Goal: Information Seeking & Learning: Check status

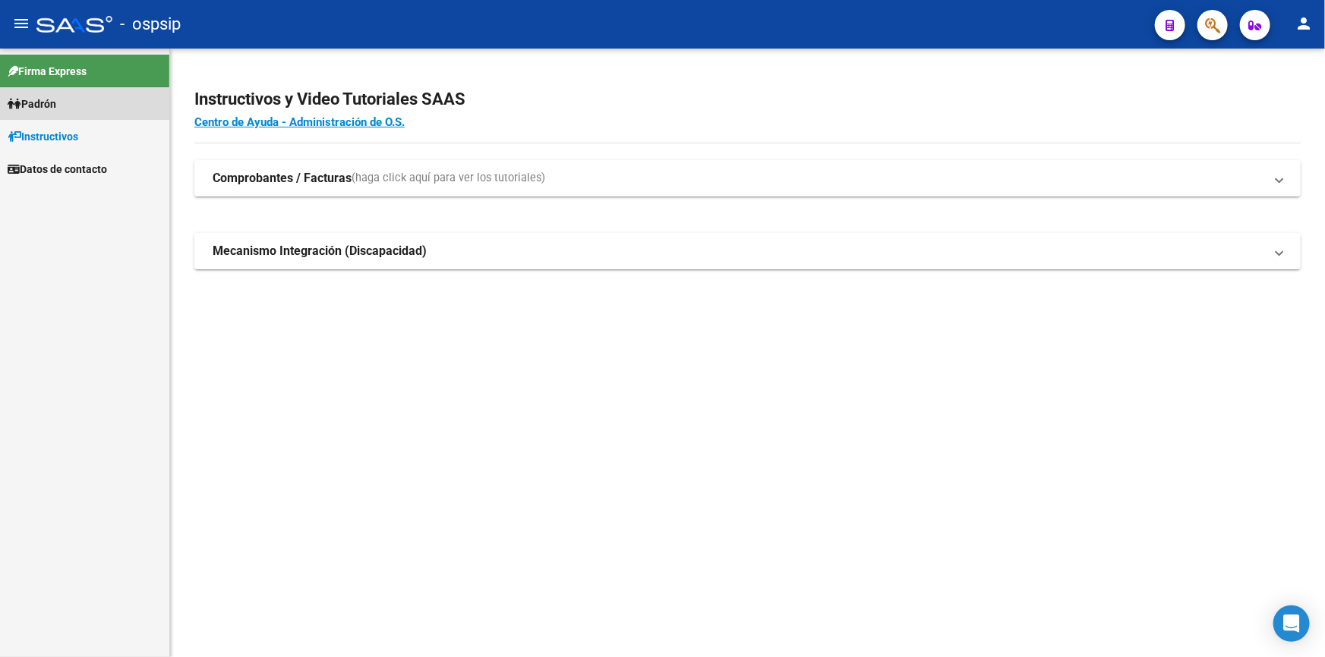
click at [70, 109] on link "Padrón" at bounding box center [84, 103] width 169 height 33
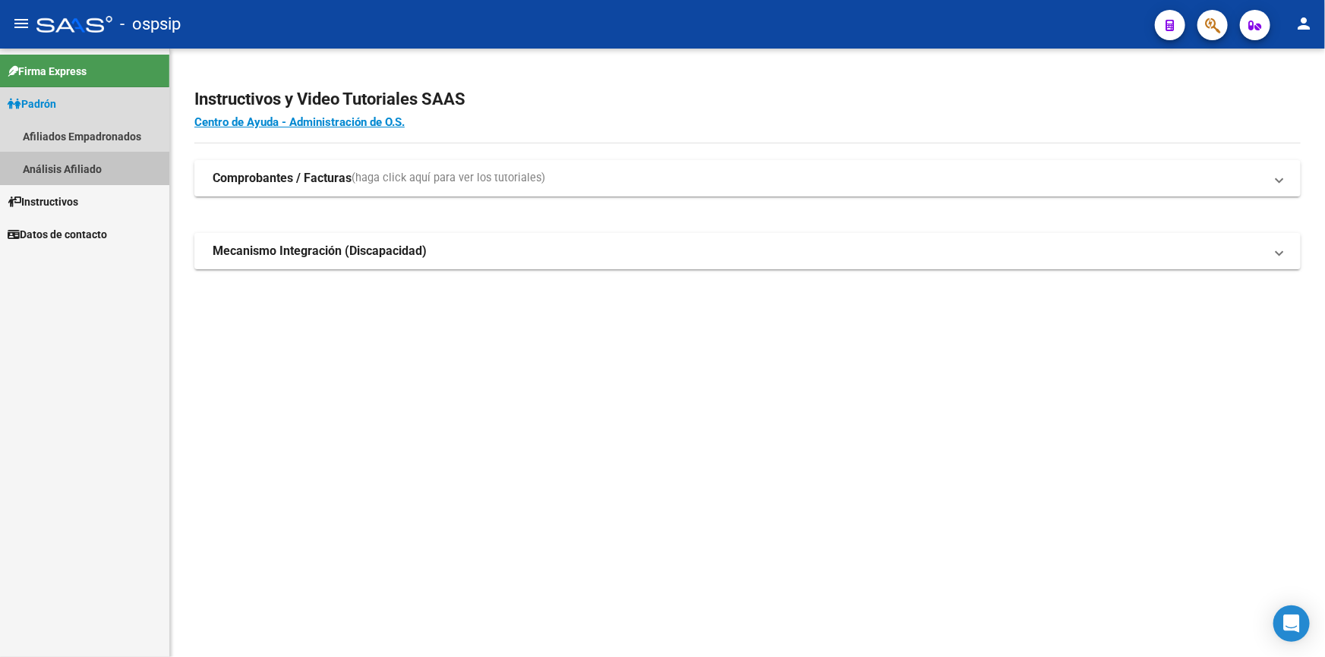
click at [83, 162] on link "Análisis Afiliado" at bounding box center [84, 169] width 169 height 33
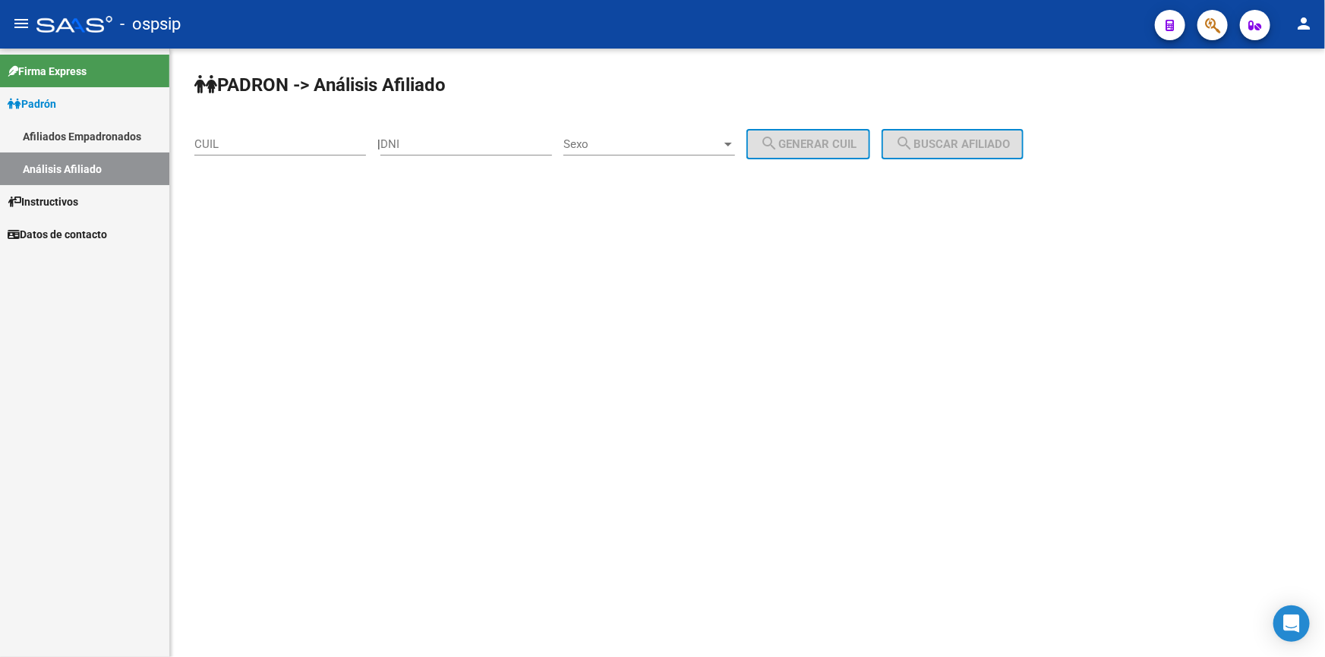
click at [526, 140] on input "DNI" at bounding box center [466, 144] width 172 height 14
type input "31492889"
click at [644, 134] on div "Sexo Sexo" at bounding box center [649, 139] width 172 height 33
click at [660, 143] on span "Masculino" at bounding box center [666, 144] width 172 height 34
drag, startPoint x: 838, startPoint y: 144, endPoint x: 858, endPoint y: 143, distance: 20.5
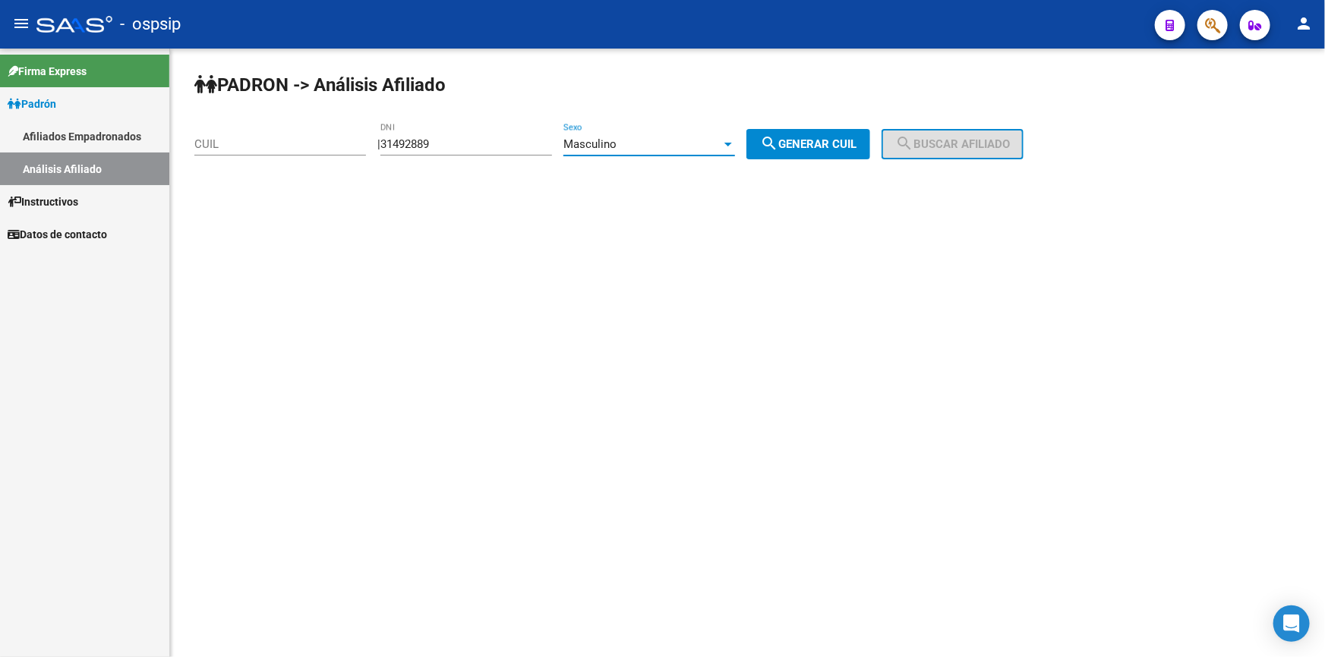
click at [838, 143] on span "search Generar CUIL" at bounding box center [808, 144] width 96 height 14
type input "20-31492889-0"
click at [913, 134] on mat-icon "search" at bounding box center [904, 143] width 18 height 18
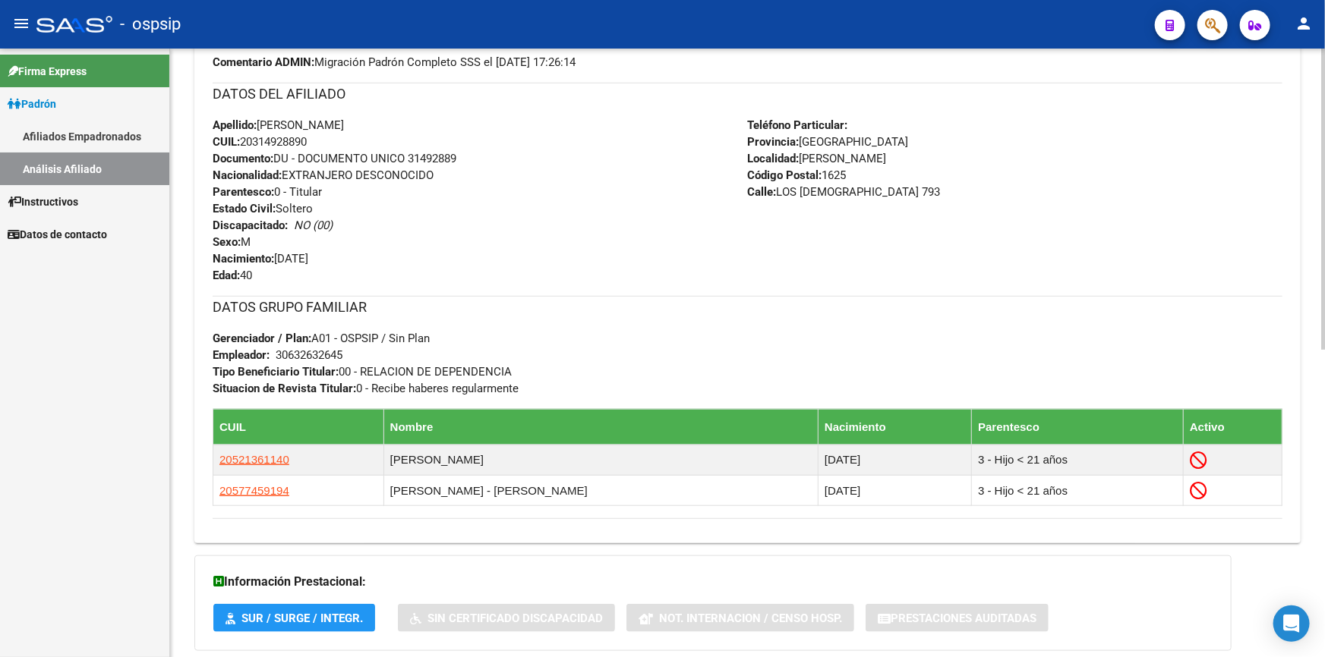
scroll to position [552, 0]
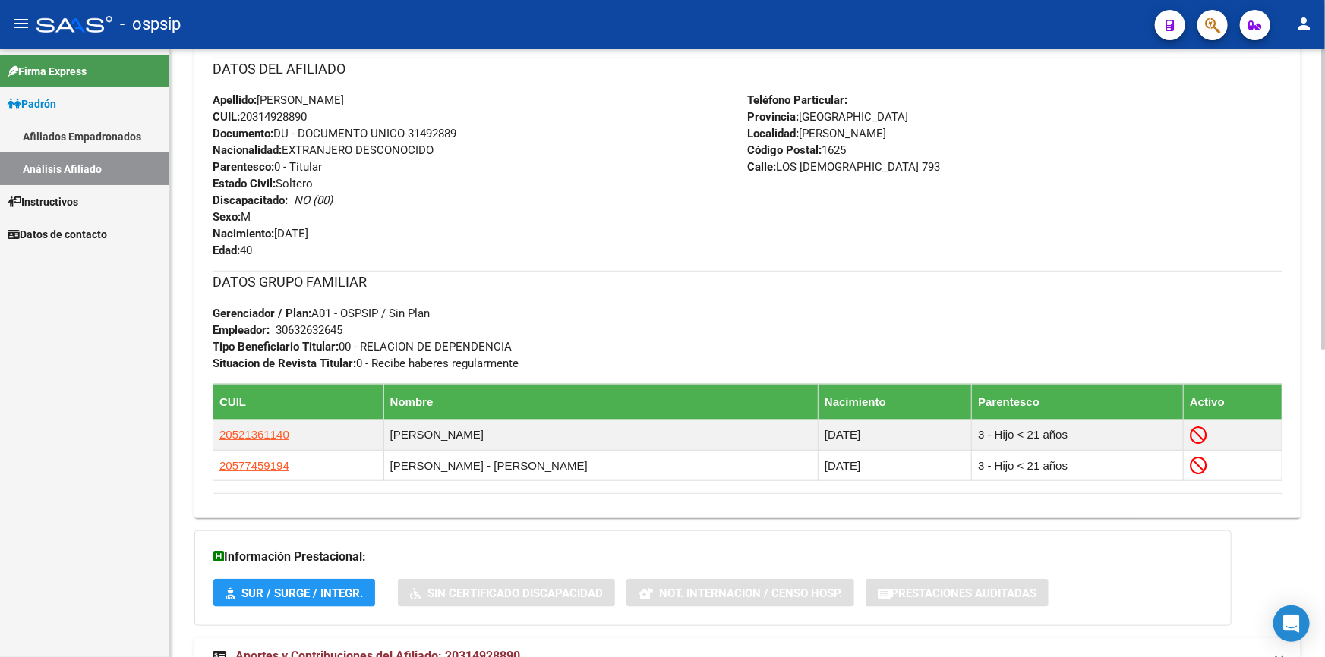
drag, startPoint x: 258, startPoint y: 139, endPoint x: 245, endPoint y: 153, distance: 19.4
click at [245, 153] on strong "Nacionalidad:" at bounding box center [247, 150] width 69 height 14
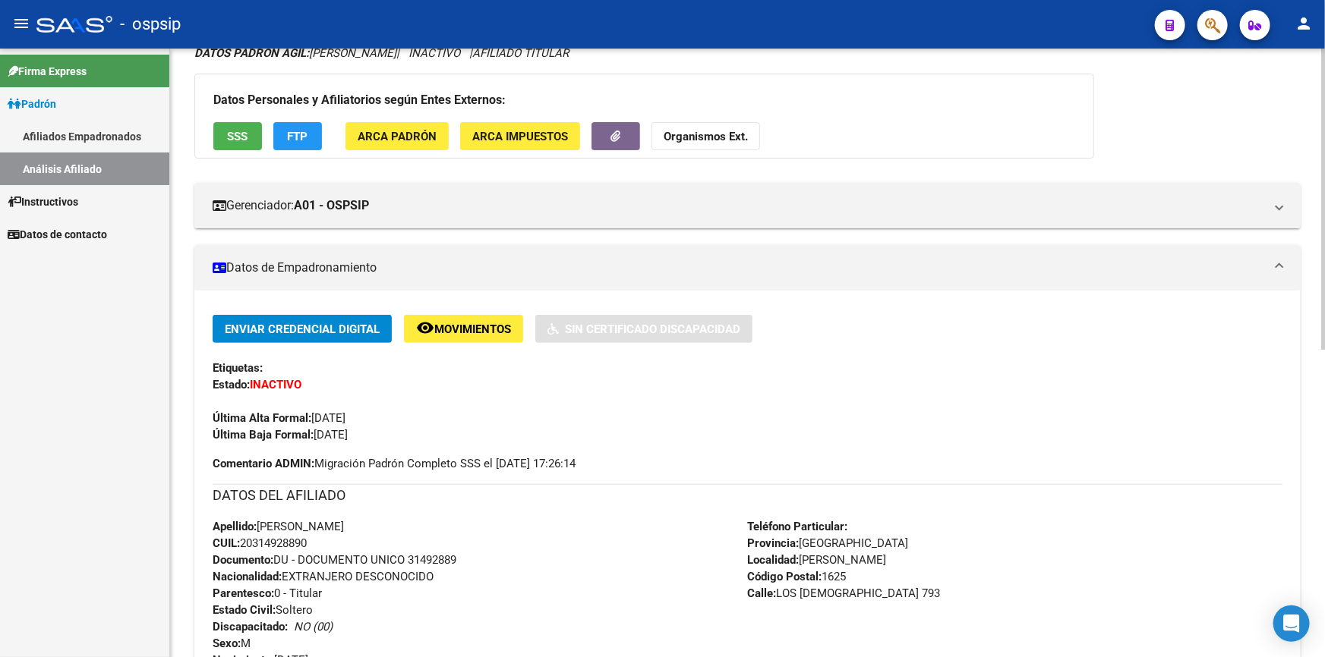
scroll to position [0, 0]
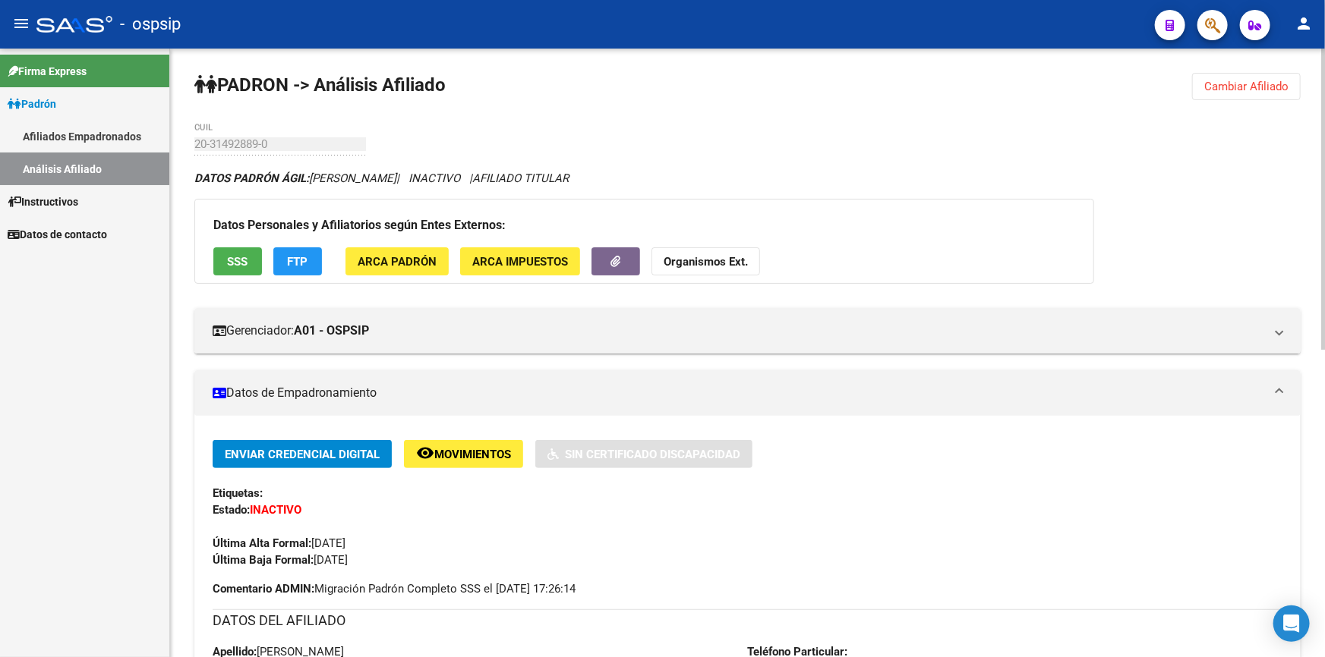
click at [241, 257] on span "SSS" at bounding box center [238, 262] width 20 height 14
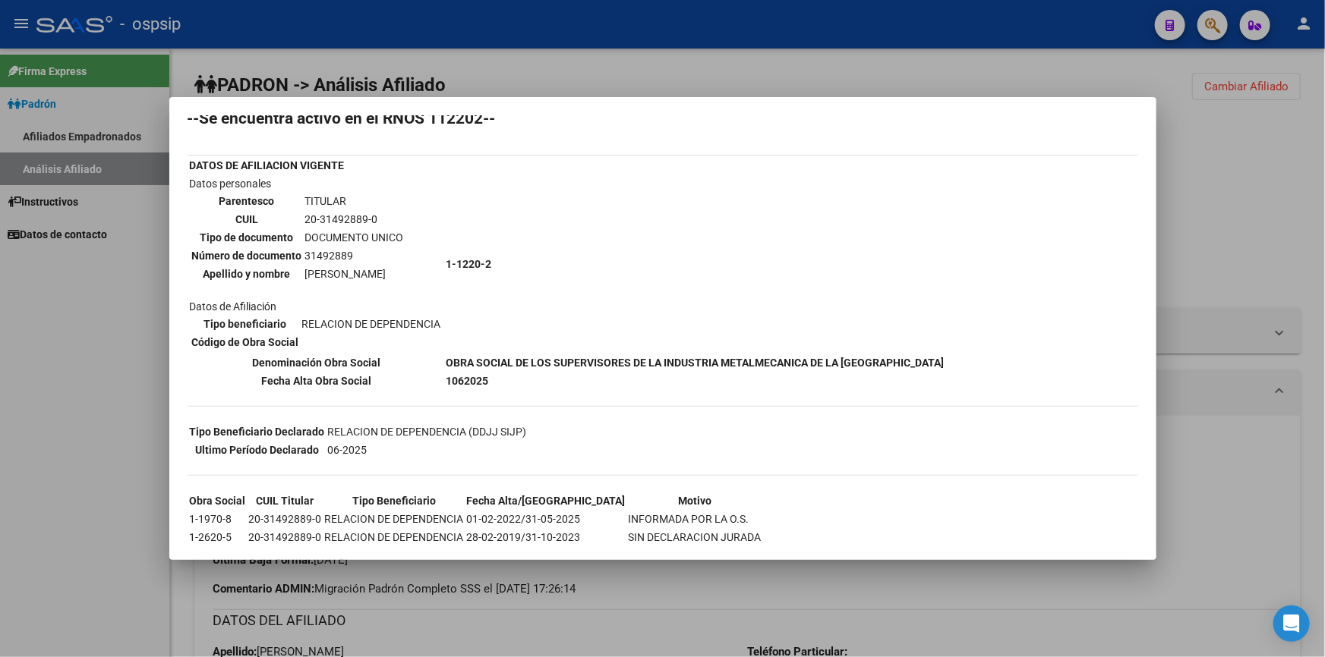
scroll to position [68, 0]
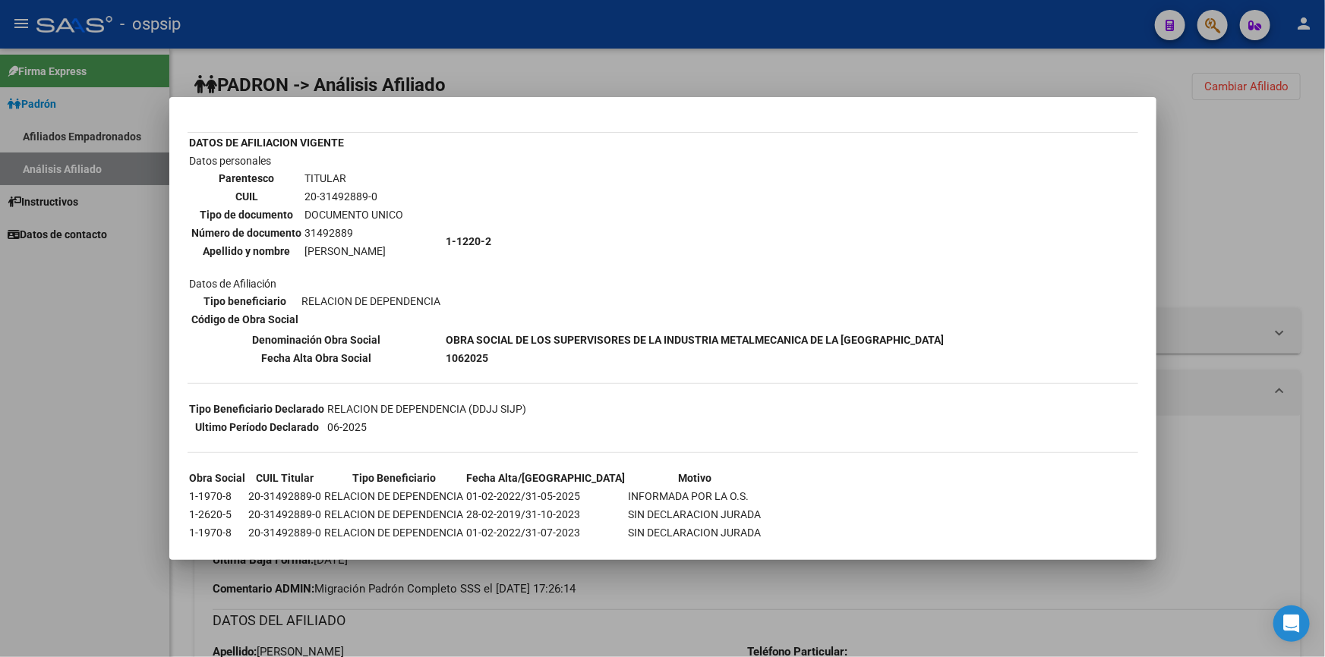
click at [647, 78] on div at bounding box center [662, 328] width 1325 height 657
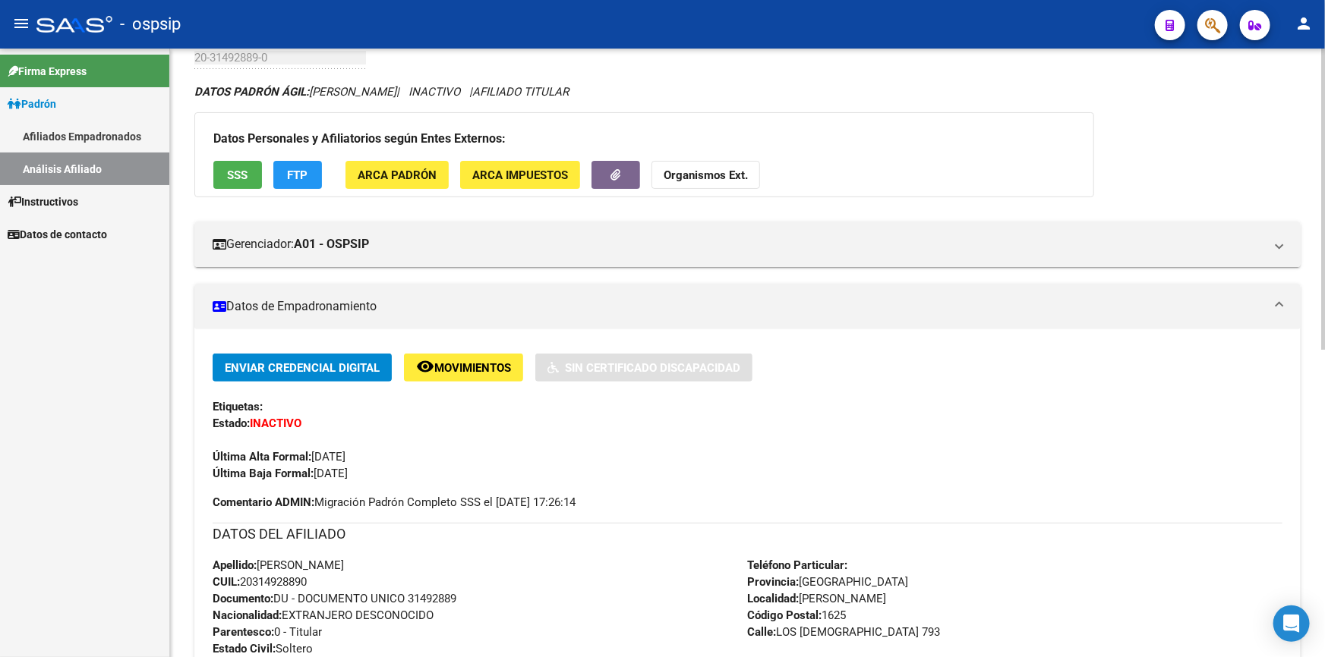
scroll to position [206, 0]
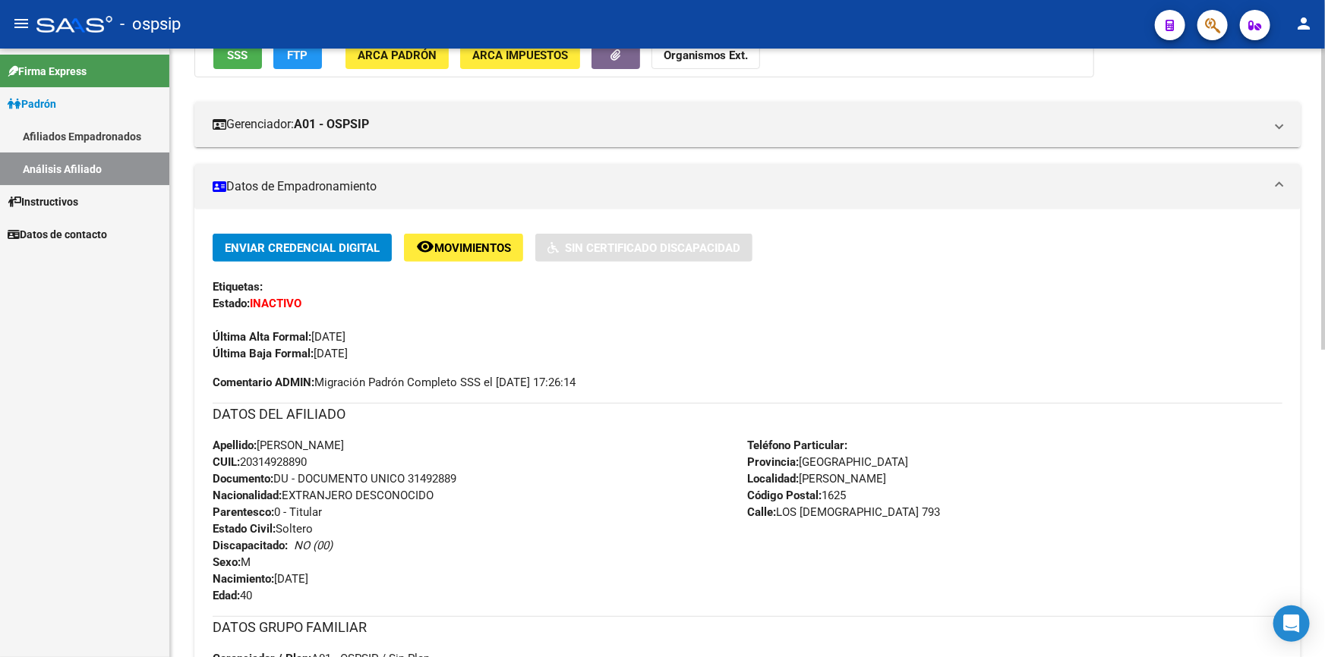
click at [319, 351] on span "Última Baja Formal: [DATE]" at bounding box center [280, 354] width 135 height 14
click at [335, 351] on span "Última Baja Formal: [DATE]" at bounding box center [280, 354] width 135 height 14
click at [348, 351] on span "Última Baja Formal: [DATE]" at bounding box center [280, 354] width 135 height 14
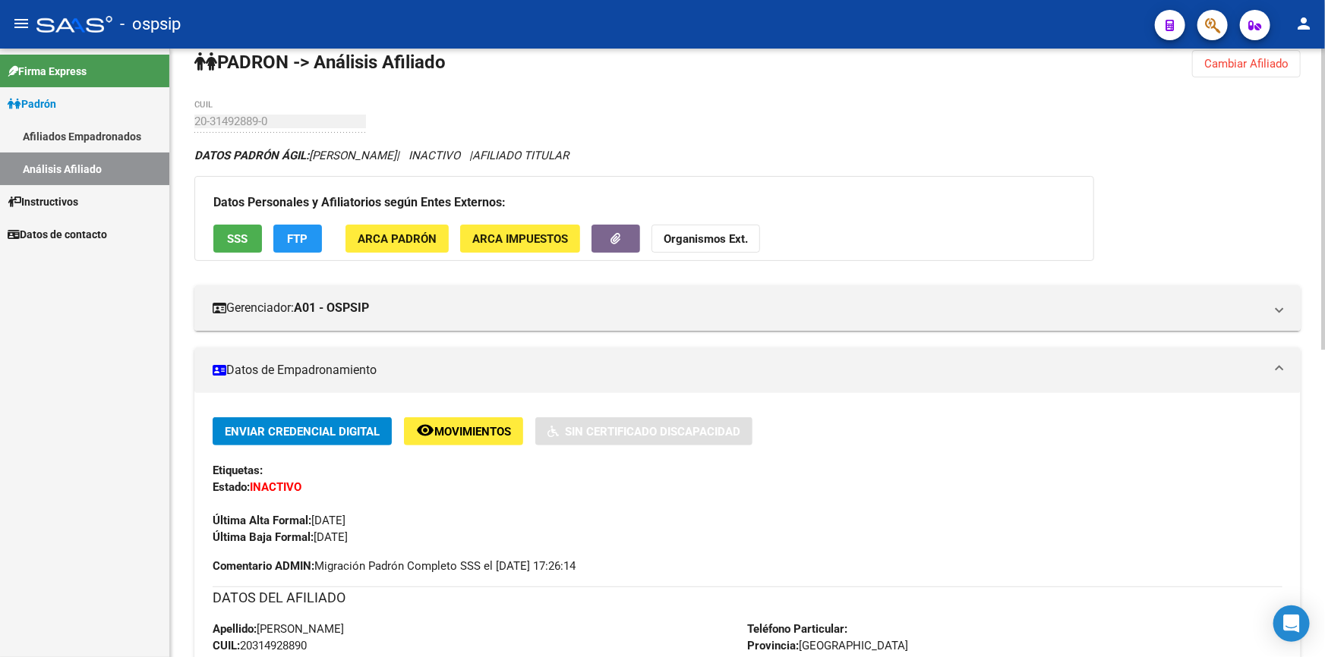
scroll to position [0, 0]
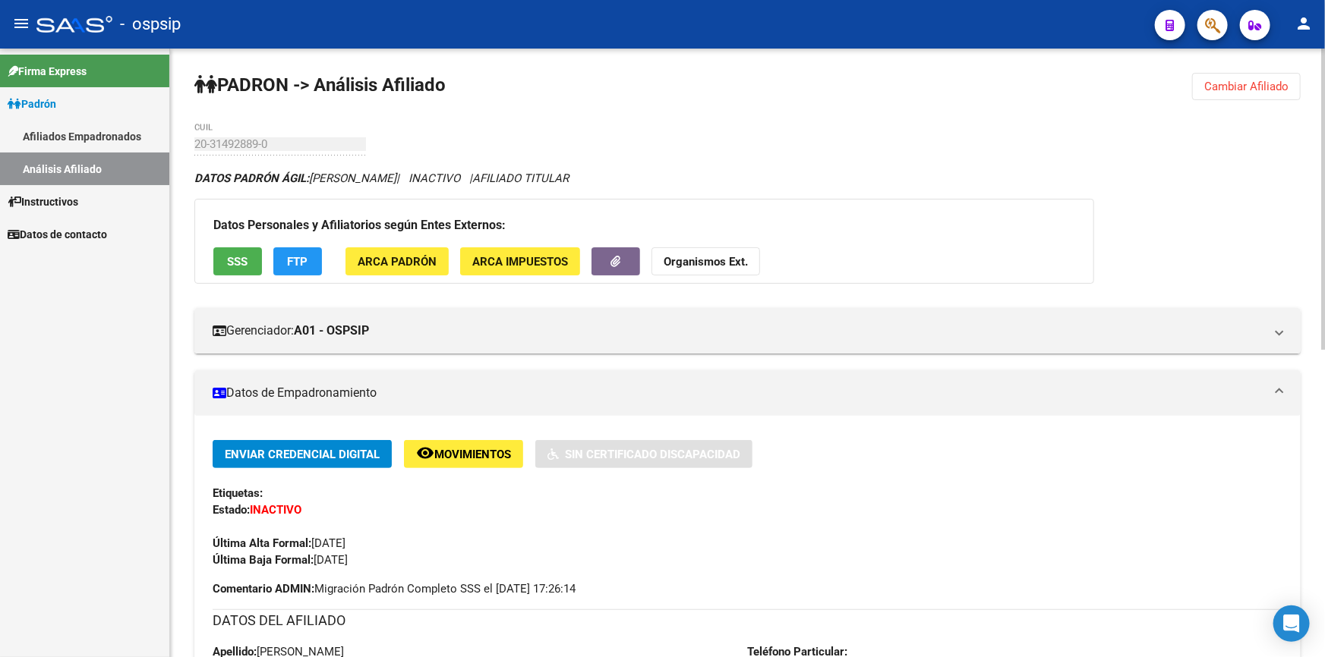
click at [238, 262] on span "SSS" at bounding box center [238, 262] width 20 height 14
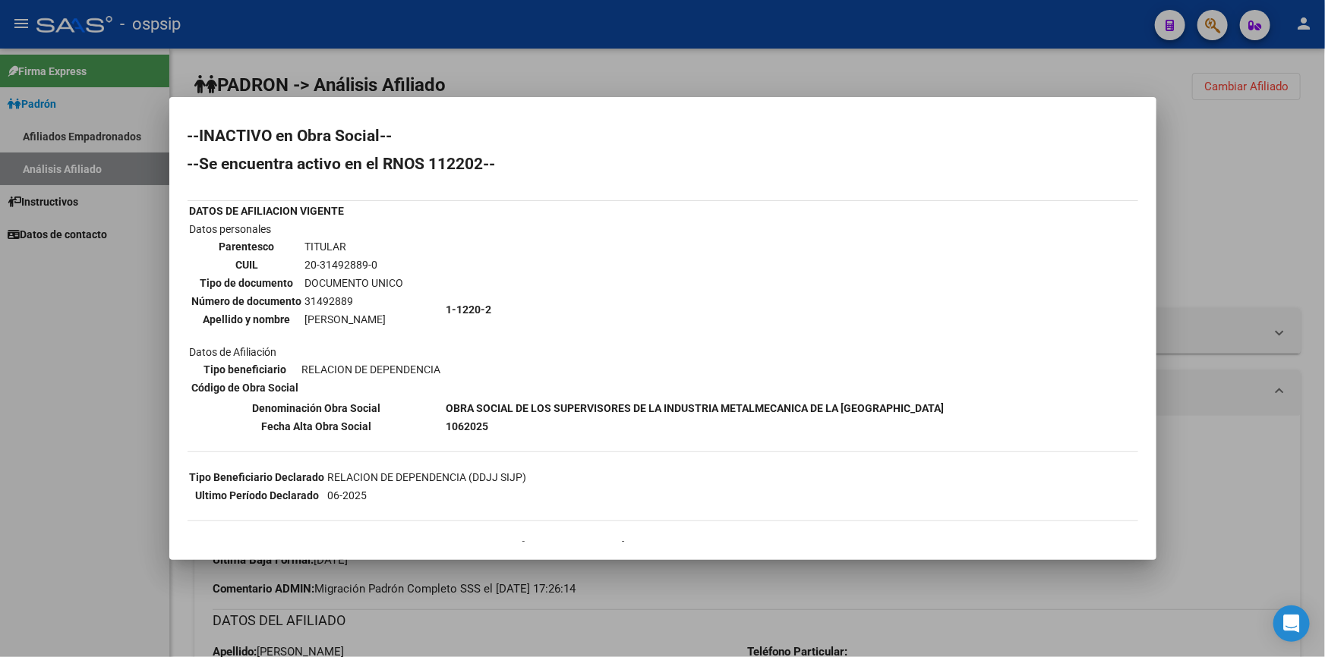
click at [963, 85] on div at bounding box center [662, 328] width 1325 height 657
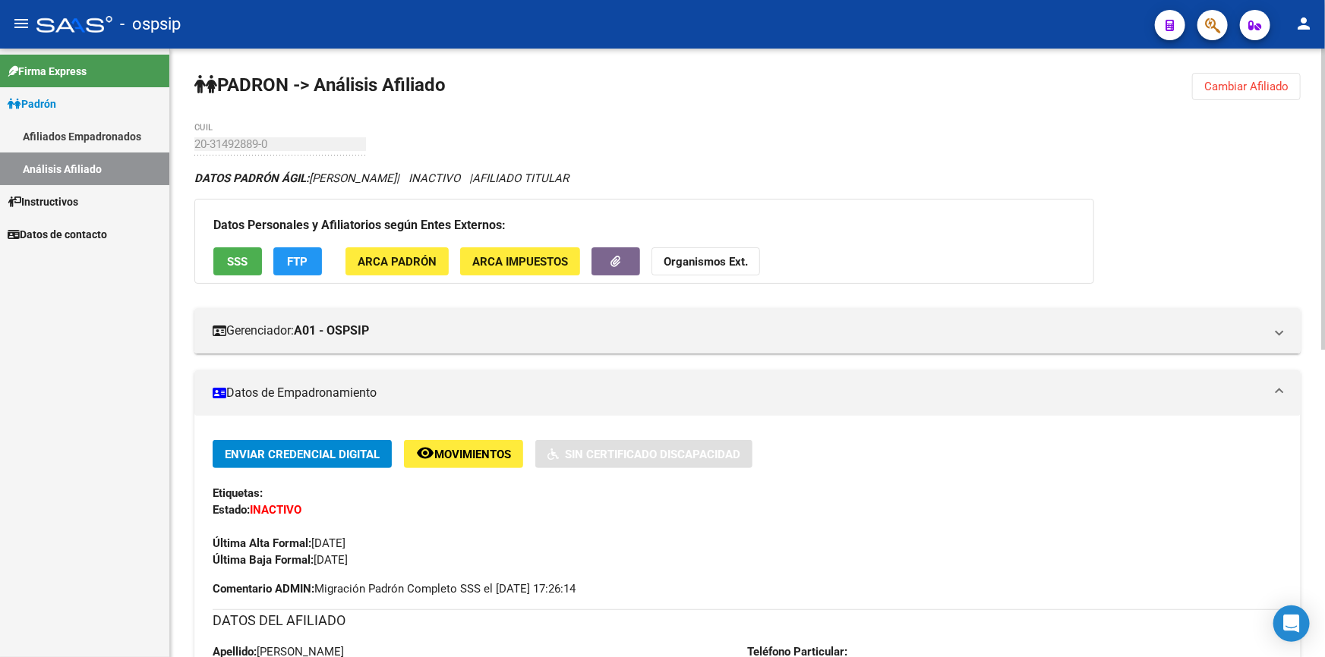
click at [963, 82] on div "PADRON -> Análisis Afiliado Cambiar Afiliado 20-31492889-0 CUIL DATOS PADRÓN ÁG…" at bounding box center [747, 664] width 1154 height 1231
click at [1225, 90] on span "Cambiar Afiliado" at bounding box center [1246, 87] width 84 height 14
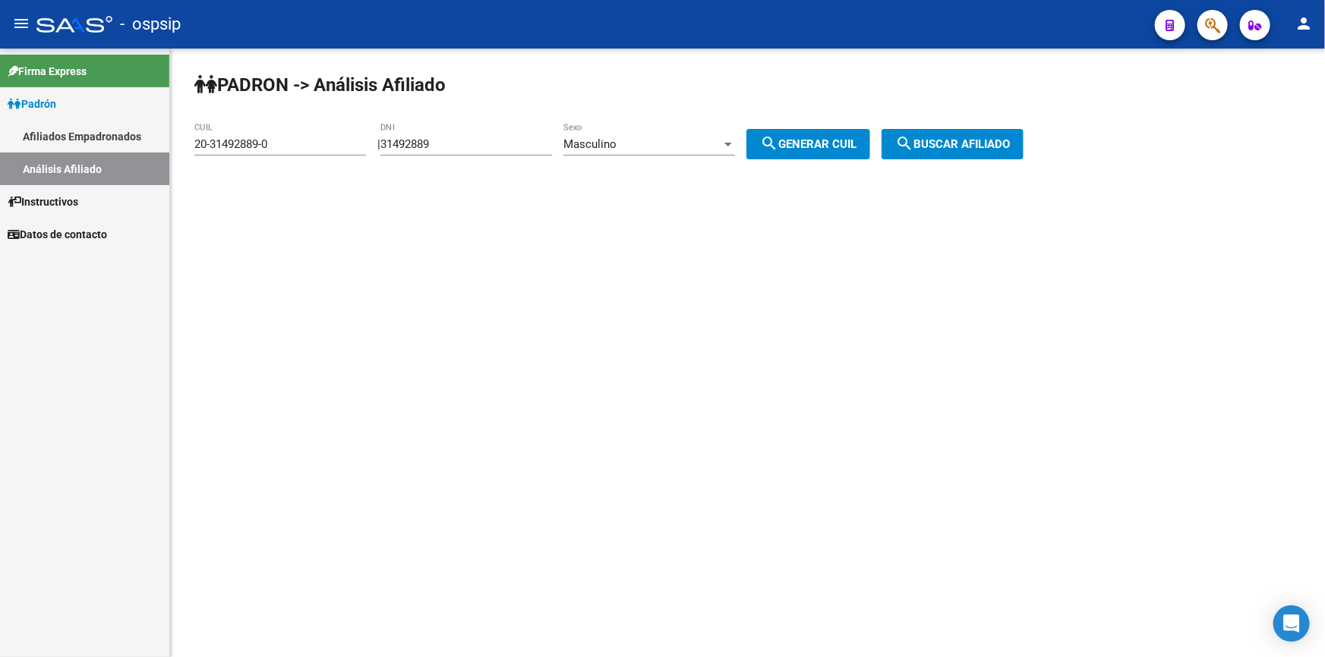
click at [469, 144] on input "31492889" at bounding box center [466, 144] width 172 height 14
paste input "19119833"
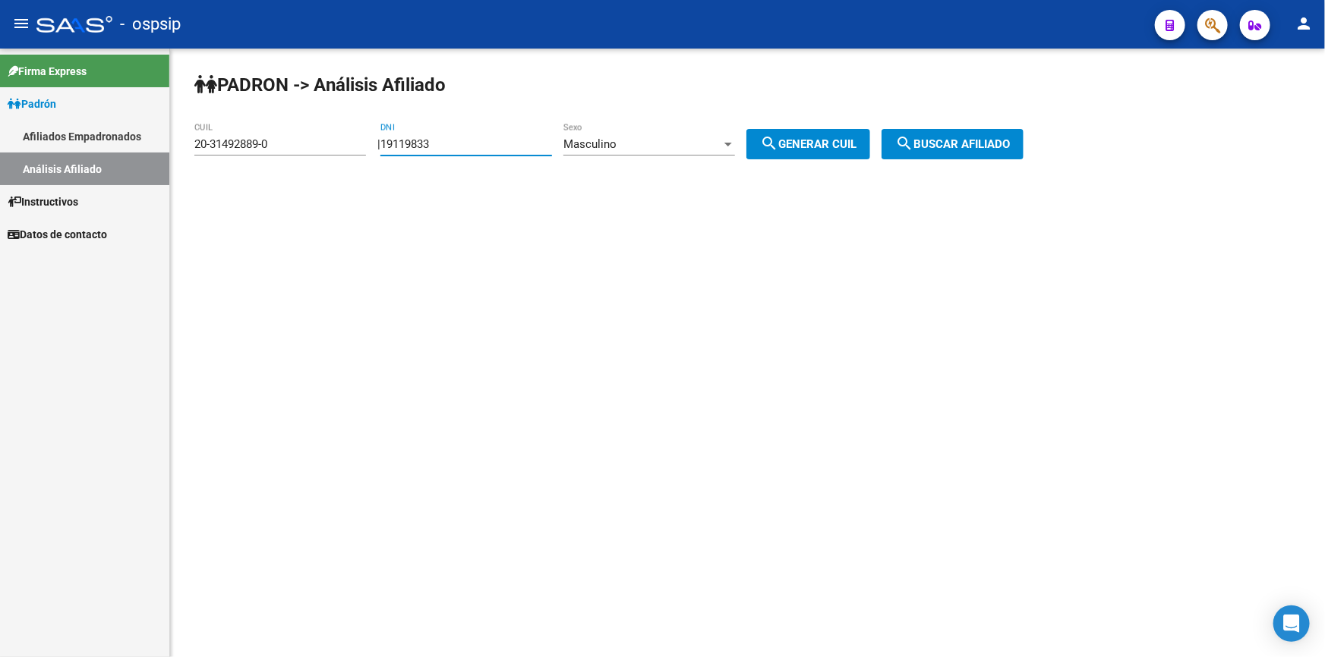
type input "19119833"
click at [813, 144] on span "search Generar CUIL" at bounding box center [808, 144] width 96 height 14
type input "20-19119833-7"
click at [949, 145] on span "search Buscar afiliado" at bounding box center [952, 144] width 115 height 14
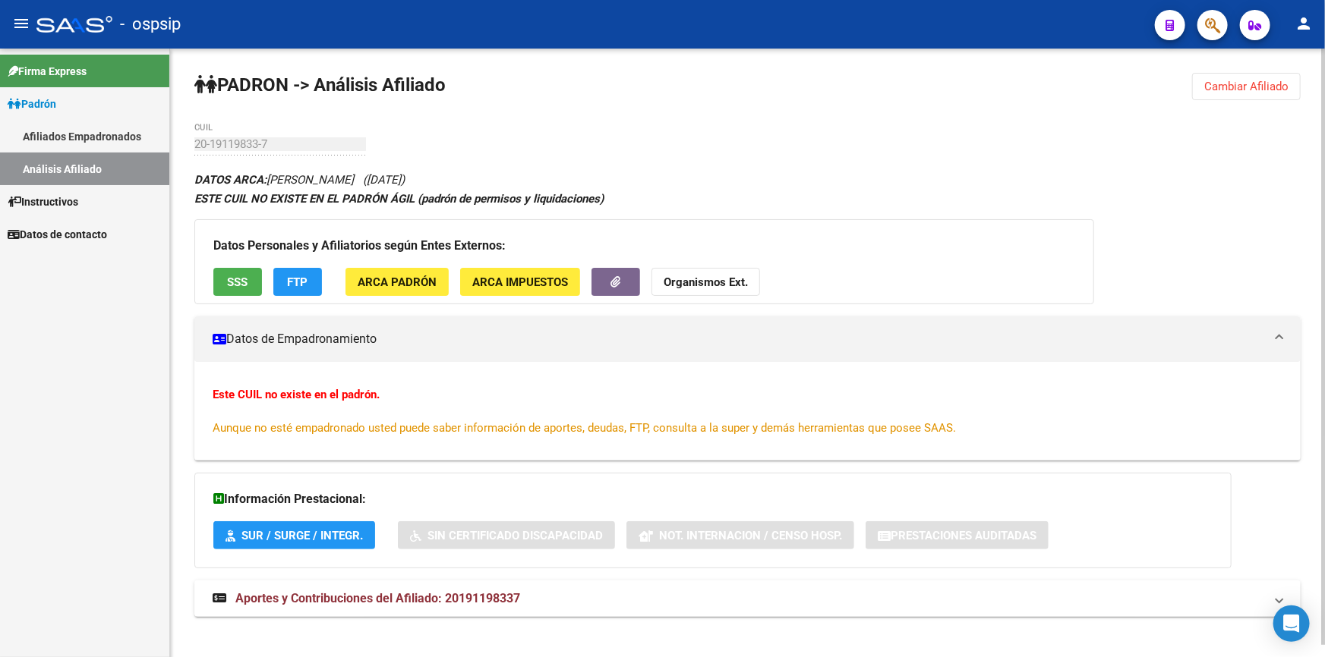
click at [228, 281] on span "SSS" at bounding box center [238, 283] width 20 height 14
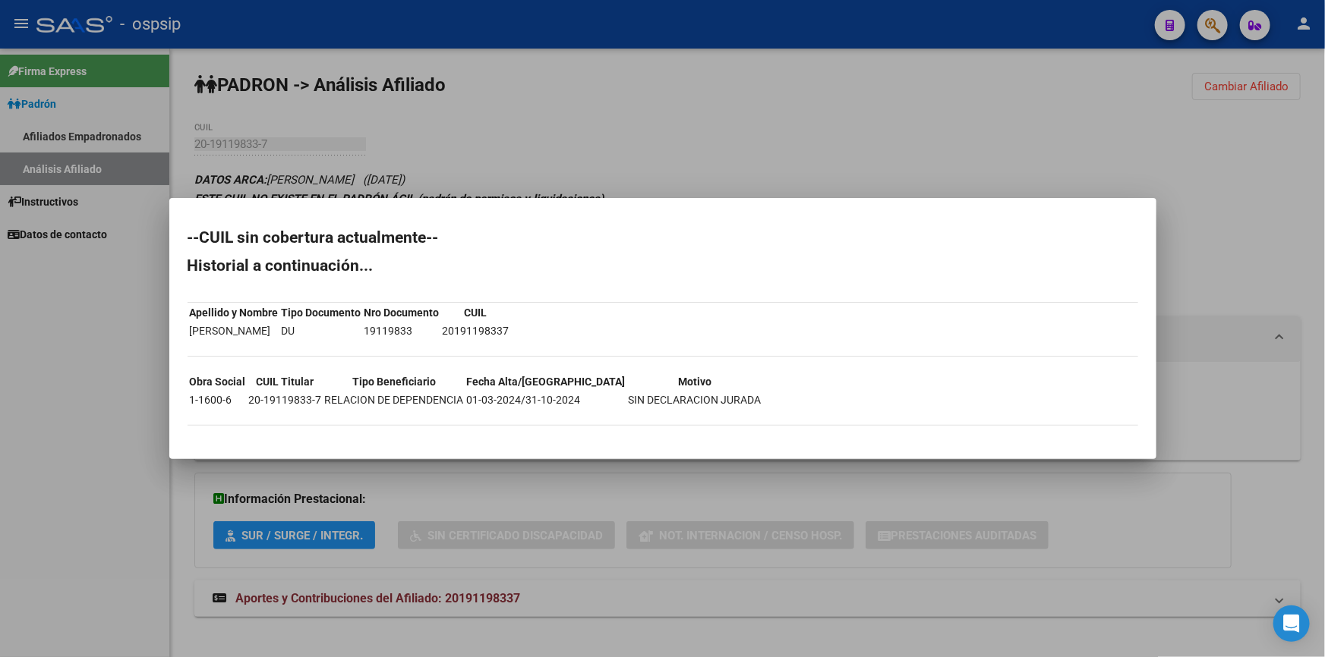
click at [415, 330] on td "19119833" at bounding box center [402, 331] width 77 height 17
copy td "19119833"
click at [694, 125] on div at bounding box center [662, 328] width 1325 height 657
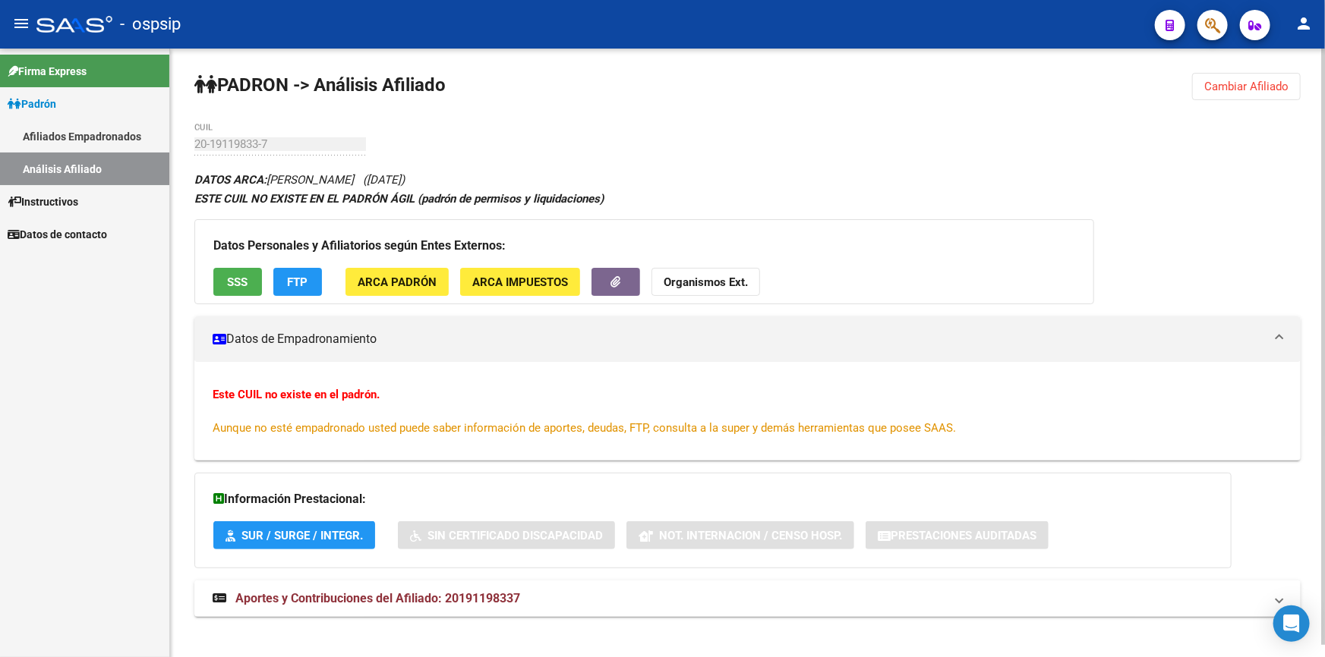
click at [1264, 85] on span "Cambiar Afiliado" at bounding box center [1246, 87] width 84 height 14
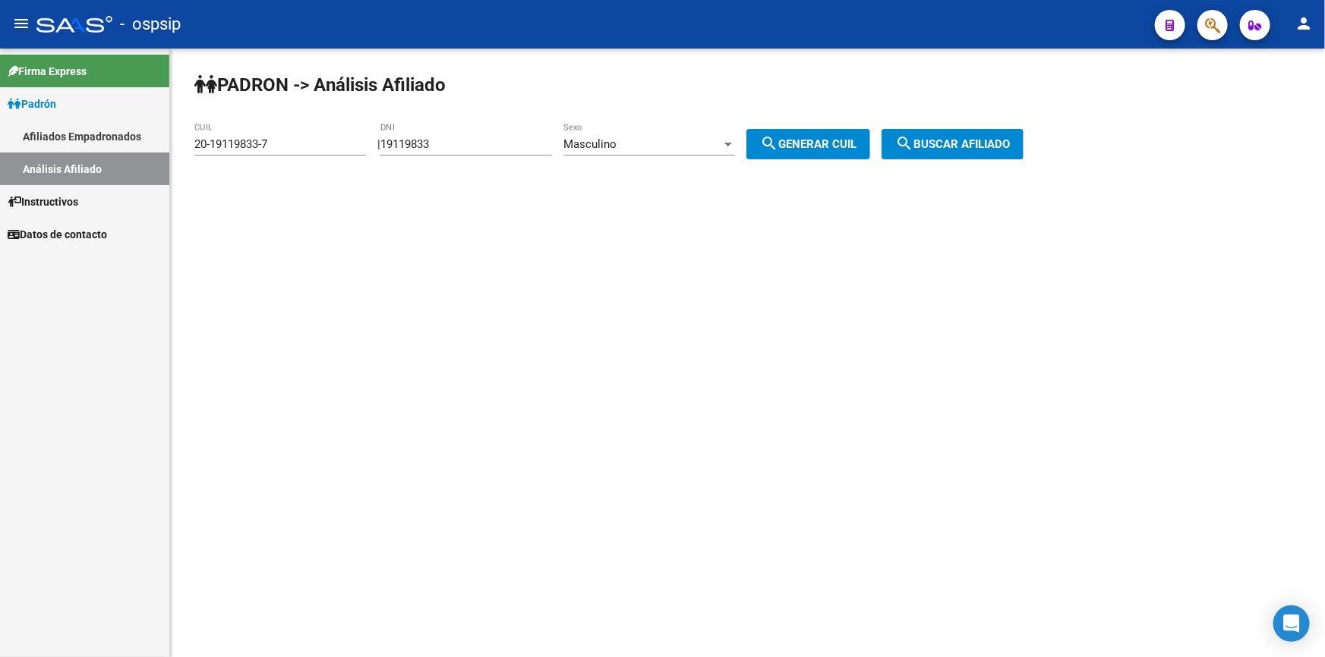
click at [493, 149] on input "19119833" at bounding box center [466, 144] width 172 height 14
paste input "28893352"
type input "28893352"
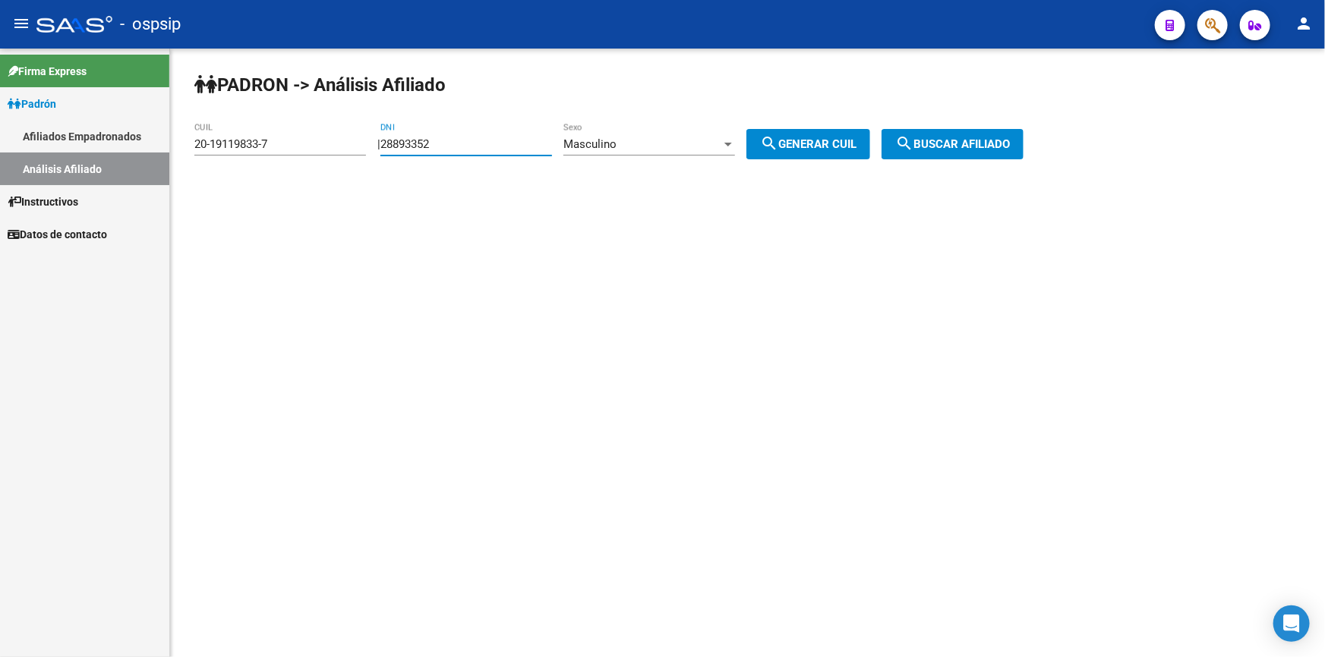
click at [710, 144] on div "Masculino" at bounding box center [642, 144] width 158 height 14
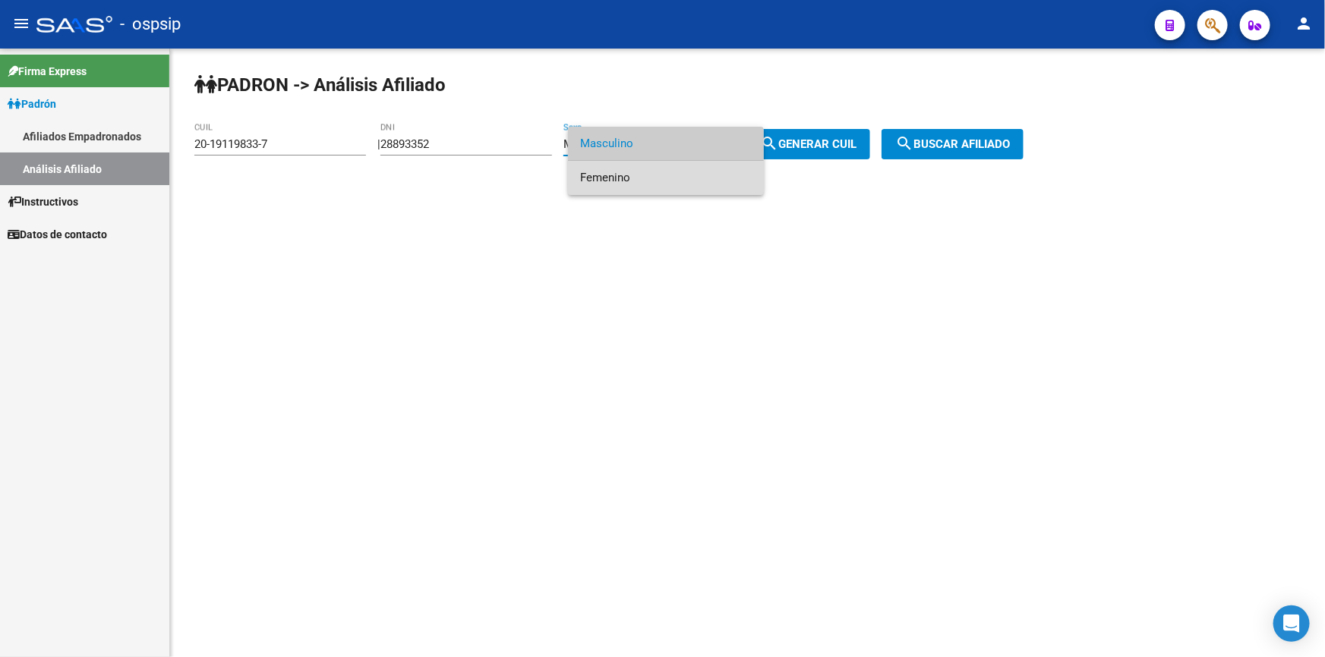
click at [685, 174] on span "Femenino" at bounding box center [666, 178] width 172 height 34
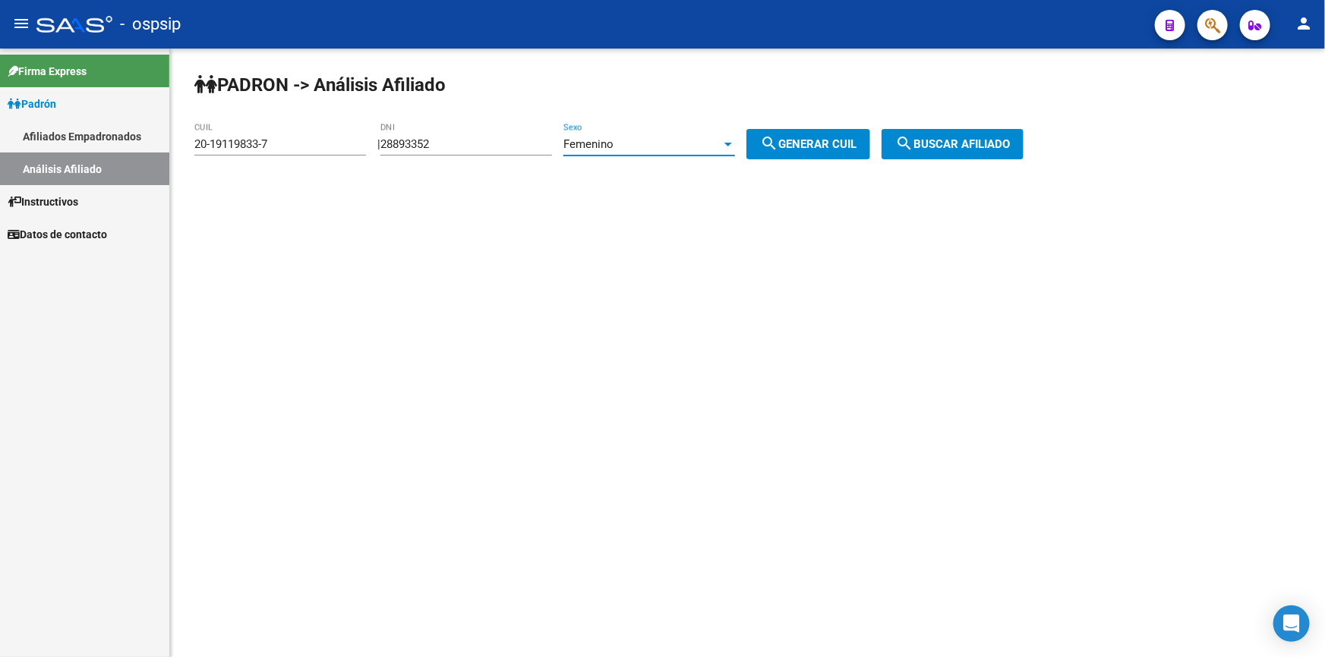
click at [801, 142] on span "search Generar CUIL" at bounding box center [808, 144] width 96 height 14
type input "27-28893352-4"
click at [953, 138] on span "search Buscar afiliado" at bounding box center [952, 144] width 115 height 14
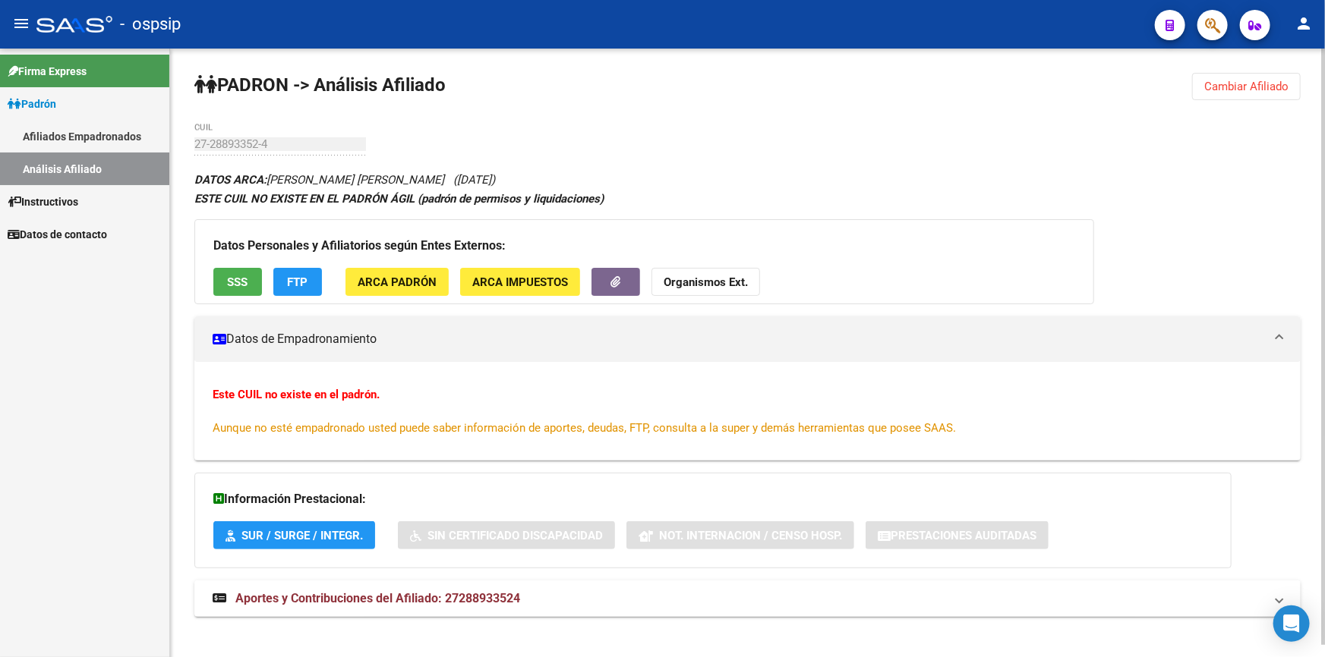
click at [235, 272] on button "SSS" at bounding box center [237, 282] width 49 height 28
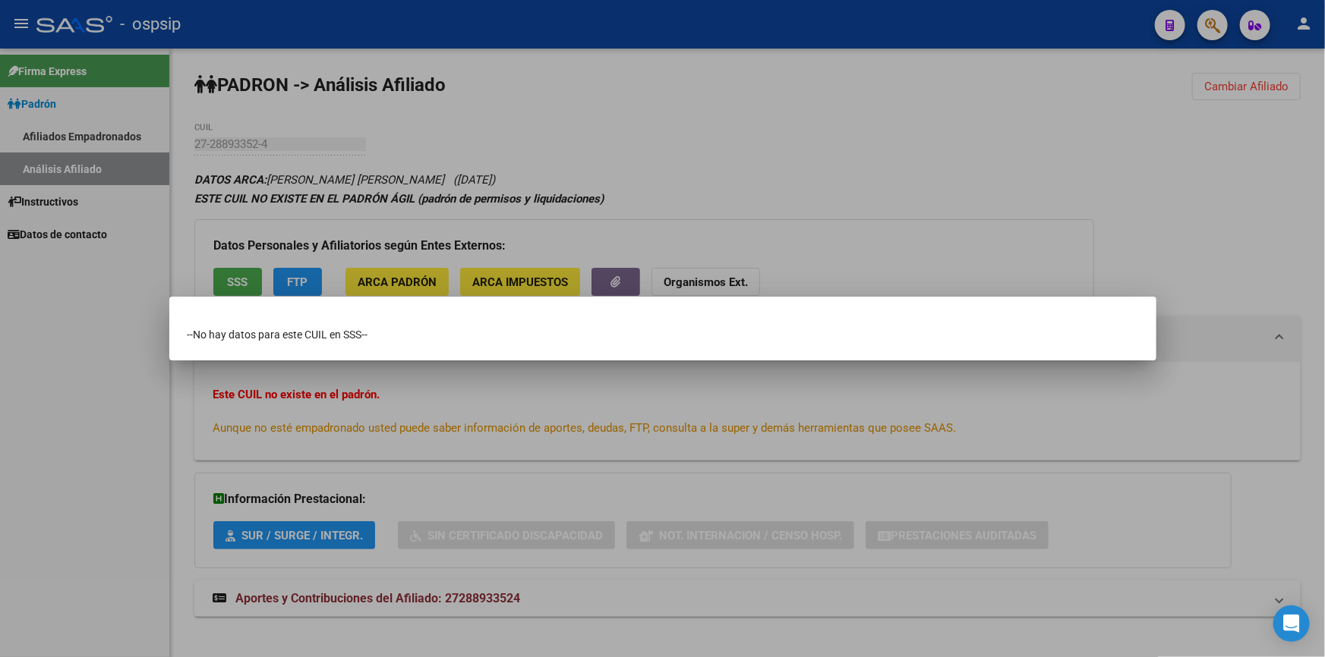
click at [530, 121] on div at bounding box center [662, 328] width 1325 height 657
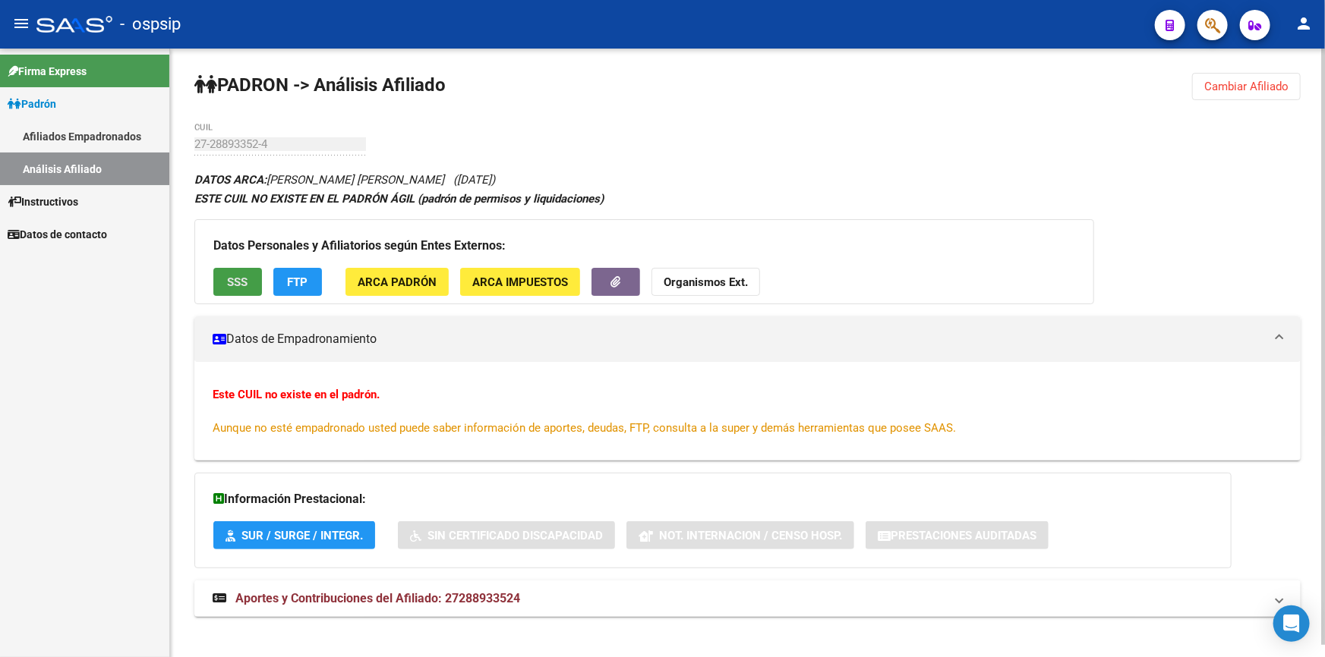
click at [235, 281] on span "SSS" at bounding box center [238, 283] width 20 height 14
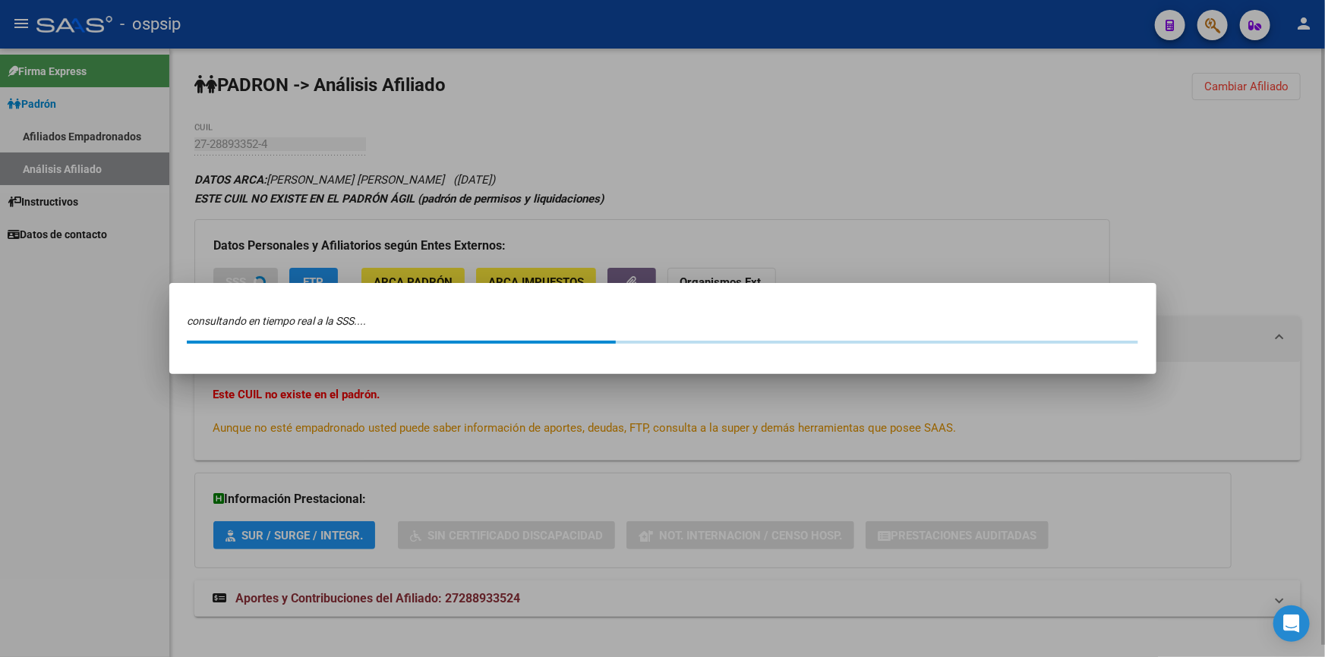
click at [235, 281] on div at bounding box center [662, 328] width 1325 height 657
